Goal: Navigation & Orientation: Find specific page/section

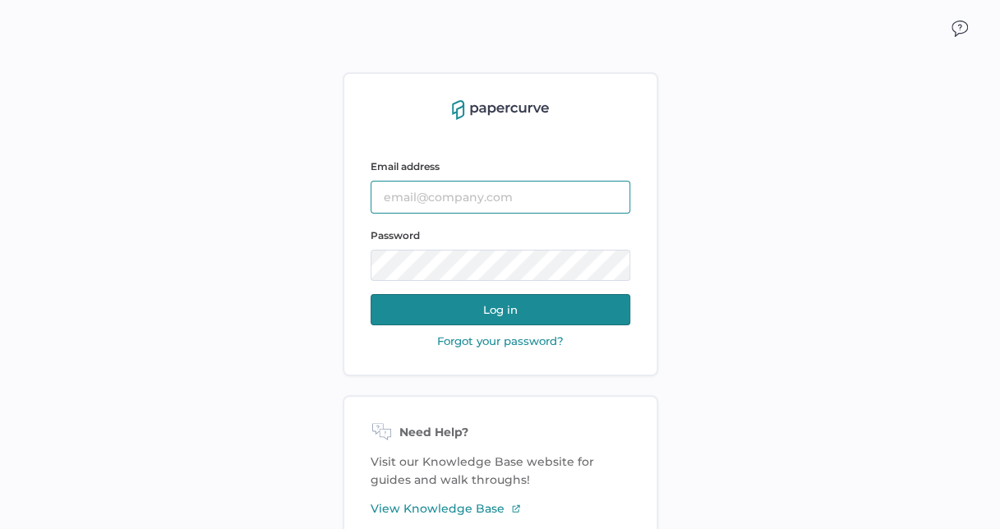
type input "Priya.singh04@fresenius-kabi.com"
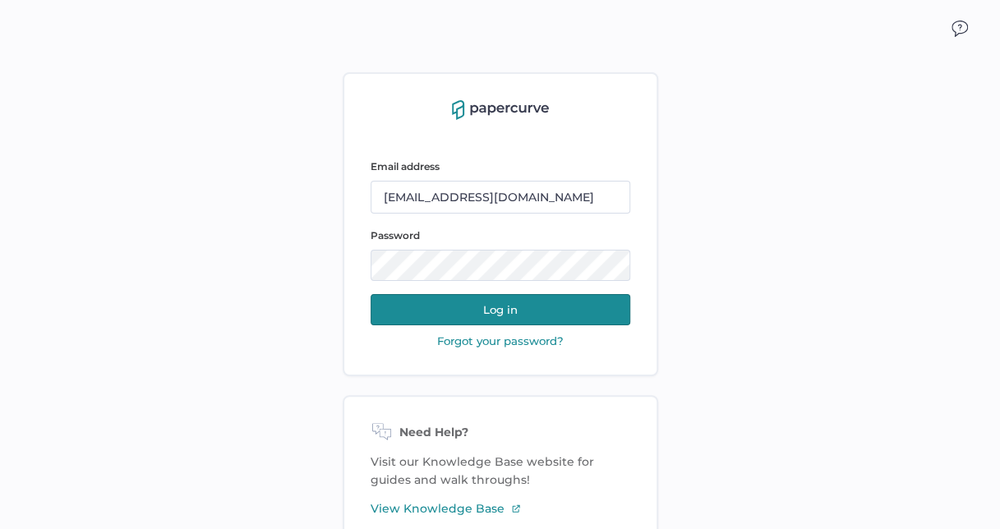
click at [472, 302] on button "Log in" at bounding box center [501, 309] width 260 height 31
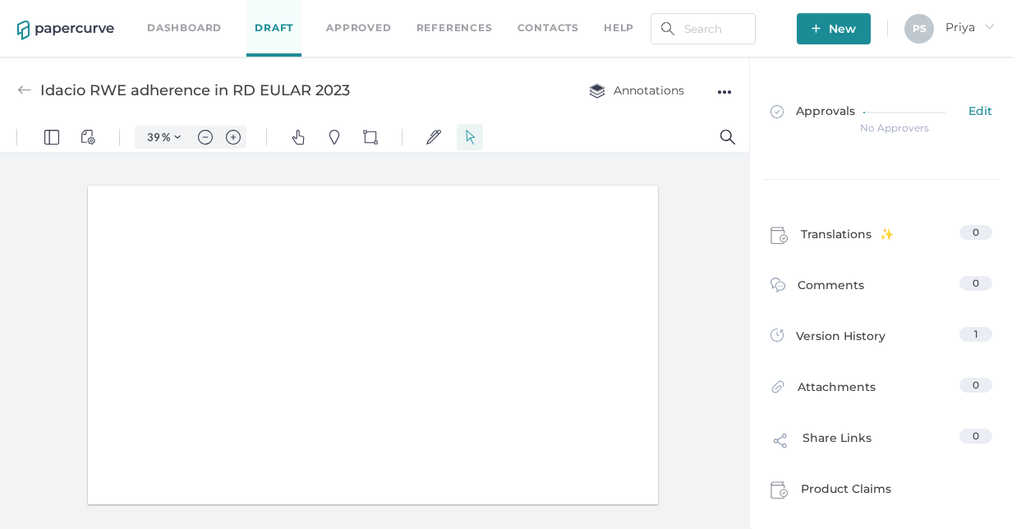
type input "39"
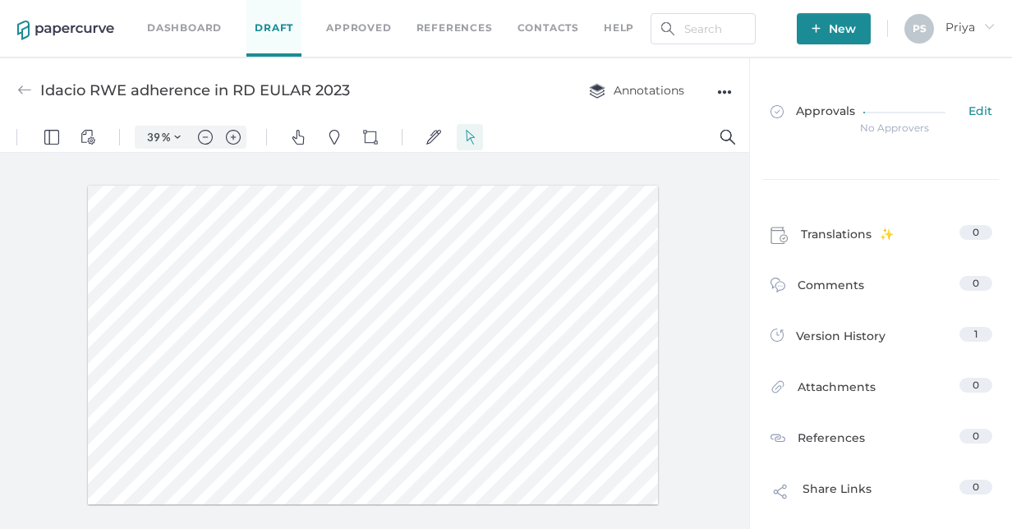
click at [168, 25] on link "Dashboard" at bounding box center [184, 28] width 75 height 18
